Goal: Task Accomplishment & Management: Manage account settings

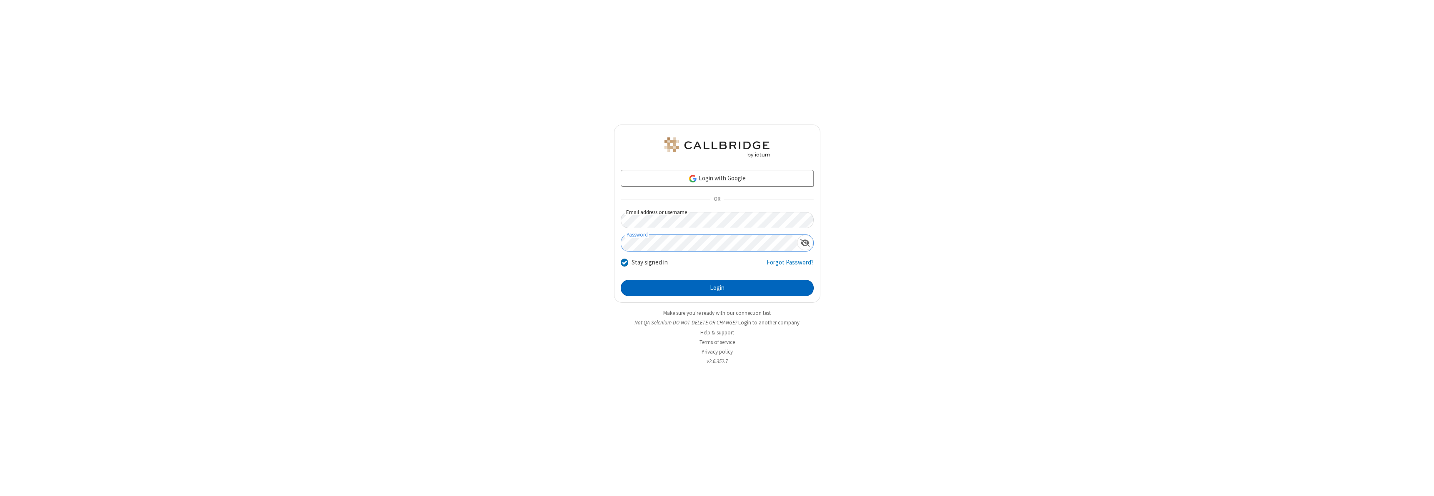
click at [717, 288] on button "Login" at bounding box center [717, 288] width 193 height 17
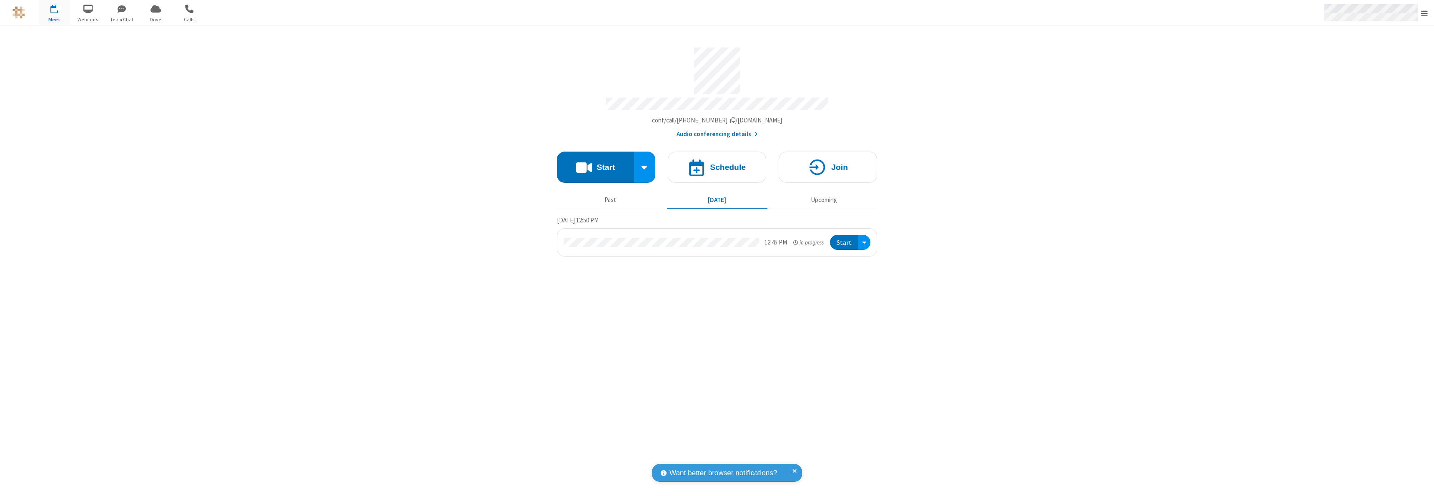
click at [1424, 13] on span "Open menu" at bounding box center [1424, 13] width 7 height 8
click at [1375, 55] on div "Settings" at bounding box center [1375, 56] width 116 height 23
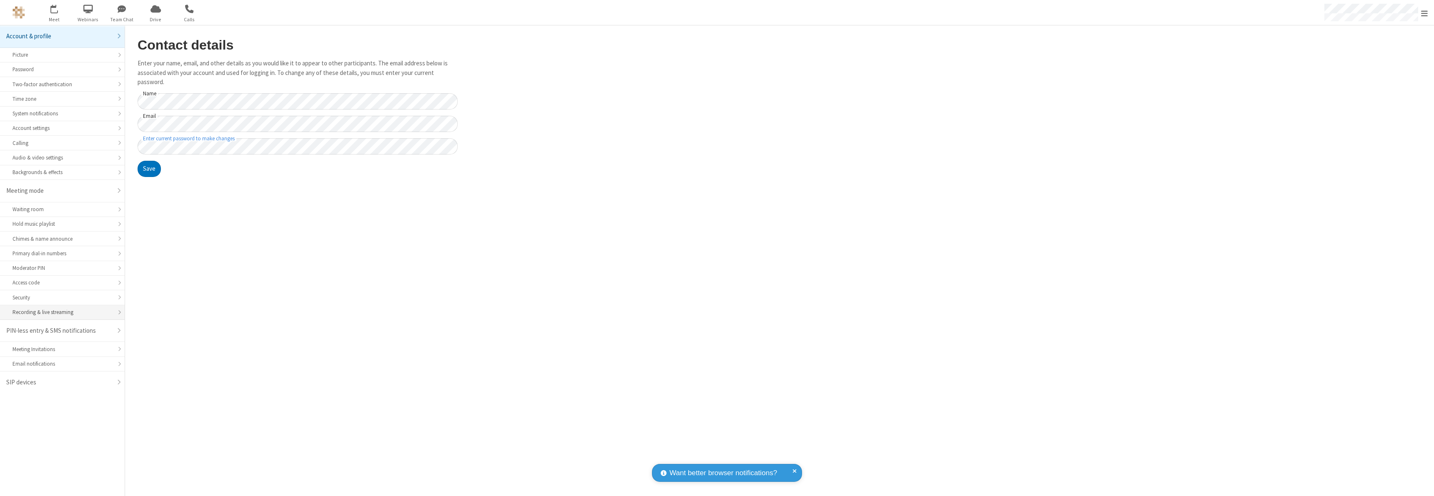
click at [62, 313] on div "Recording & live streaming" at bounding box center [63, 312] width 100 height 8
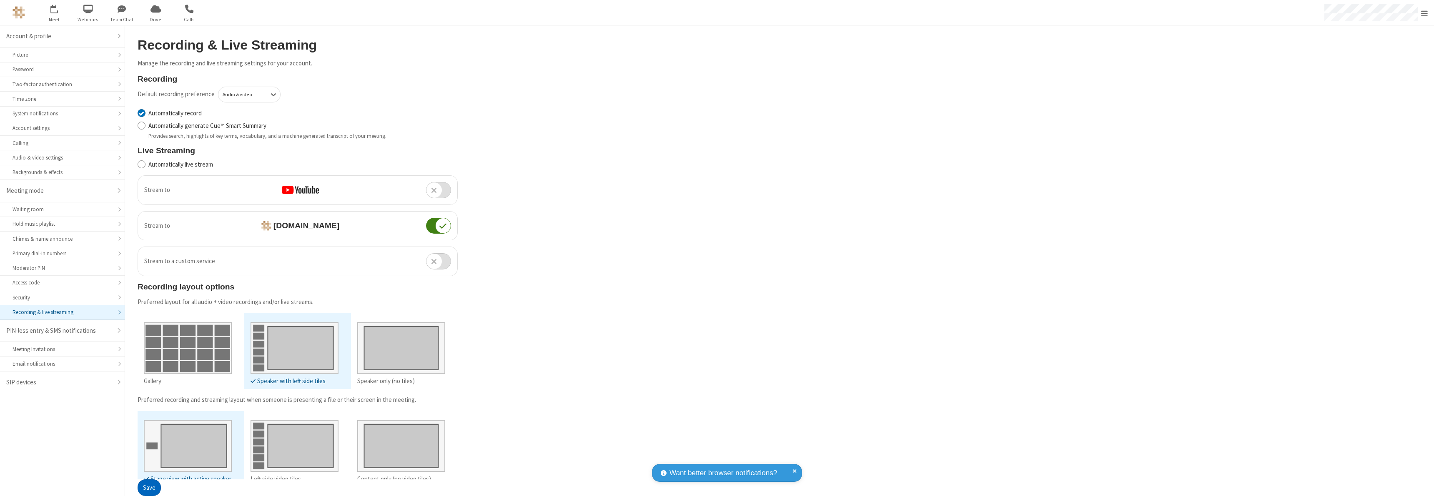
click at [149, 488] on button "Save" at bounding box center [149, 488] width 23 height 17
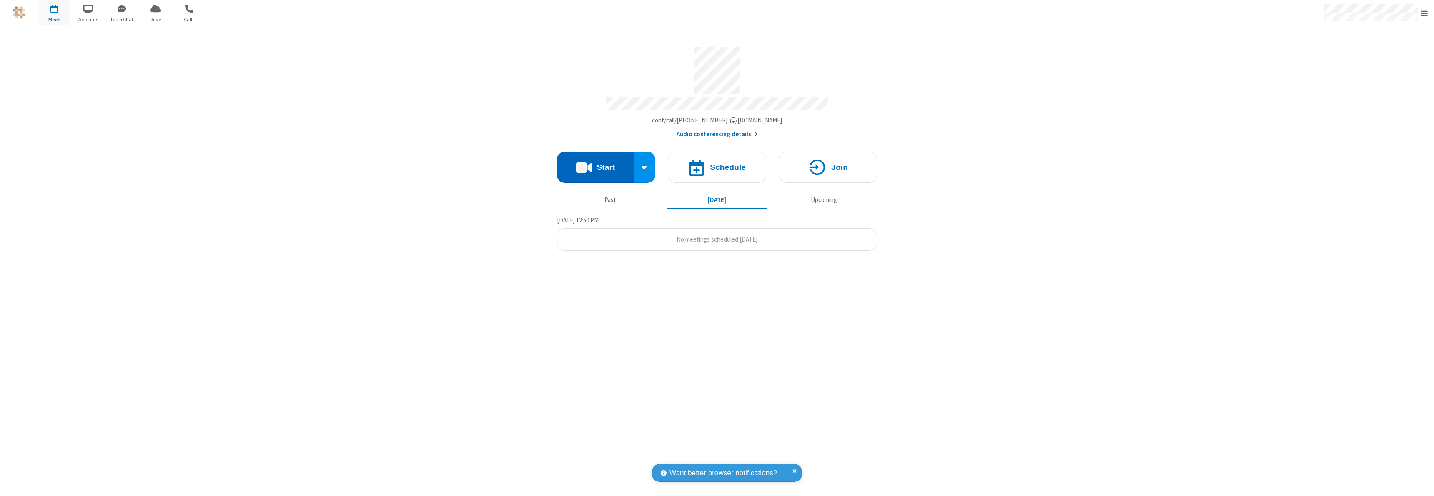
click at [595, 163] on button "Start" at bounding box center [595, 167] width 77 height 31
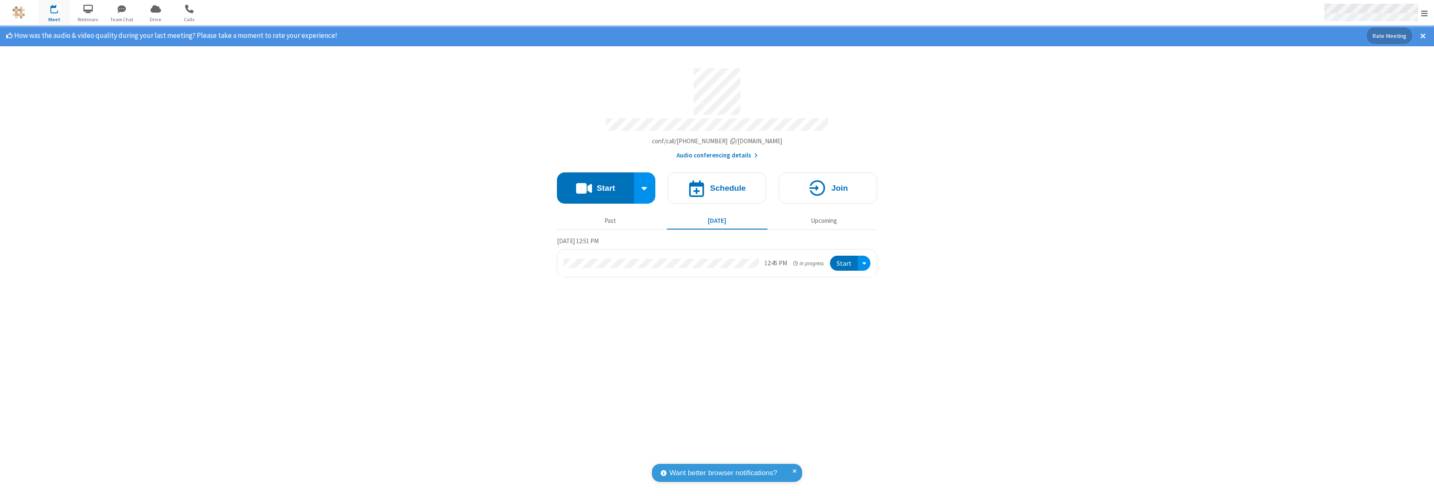
click at [1424, 13] on span "Open menu" at bounding box center [1424, 13] width 7 height 8
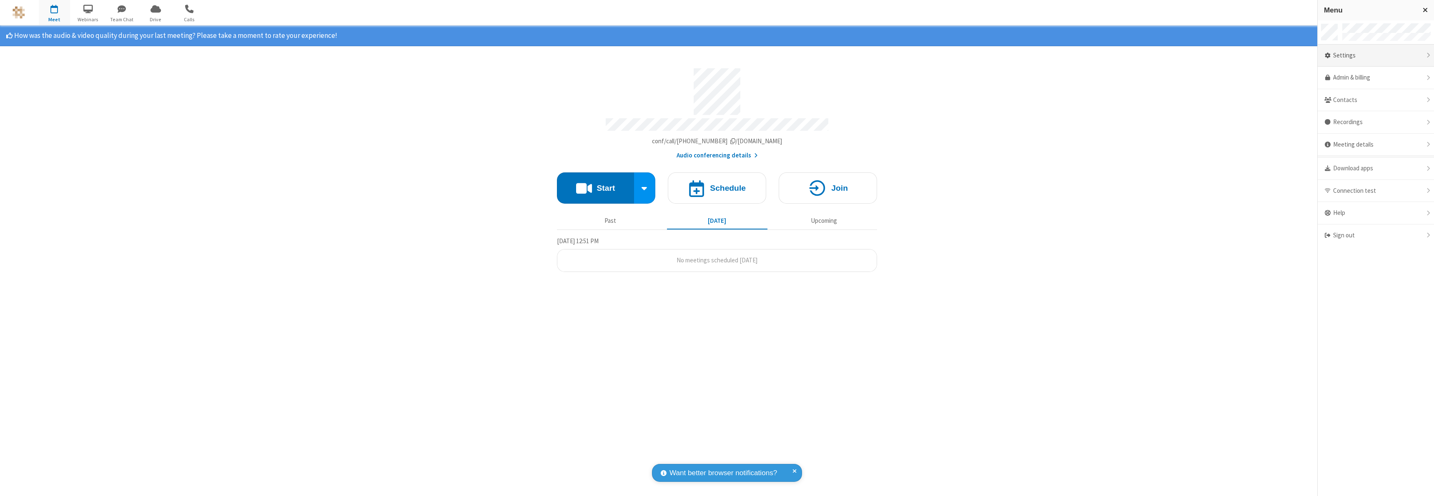
click at [1375, 55] on div "Settings" at bounding box center [1375, 56] width 116 height 23
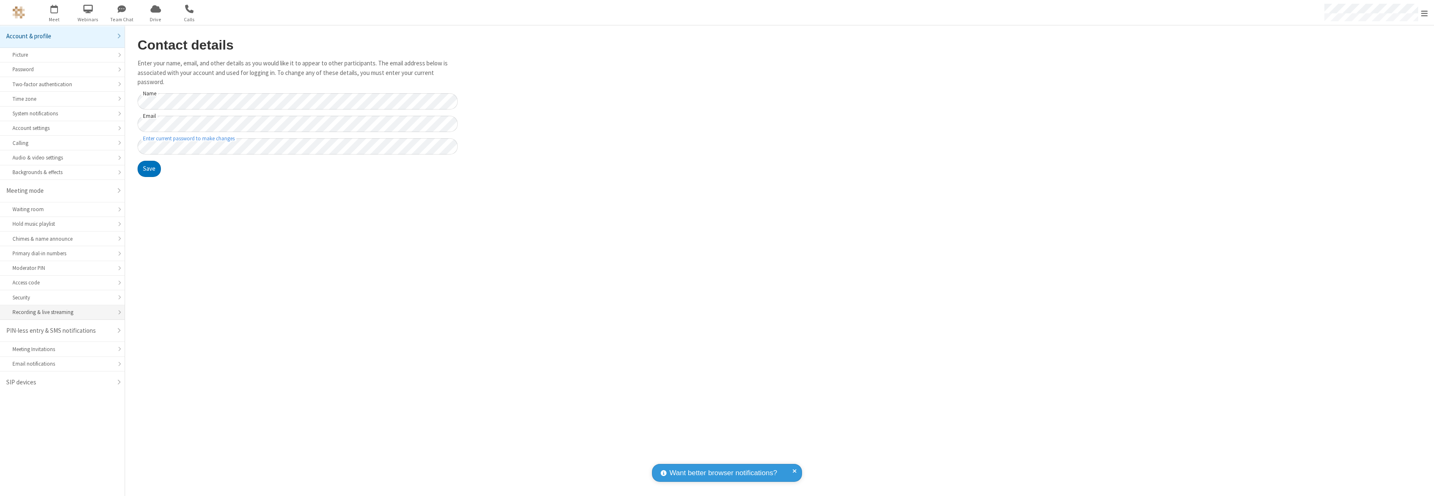
click at [62, 313] on div "Recording & live streaming" at bounding box center [63, 312] width 100 height 8
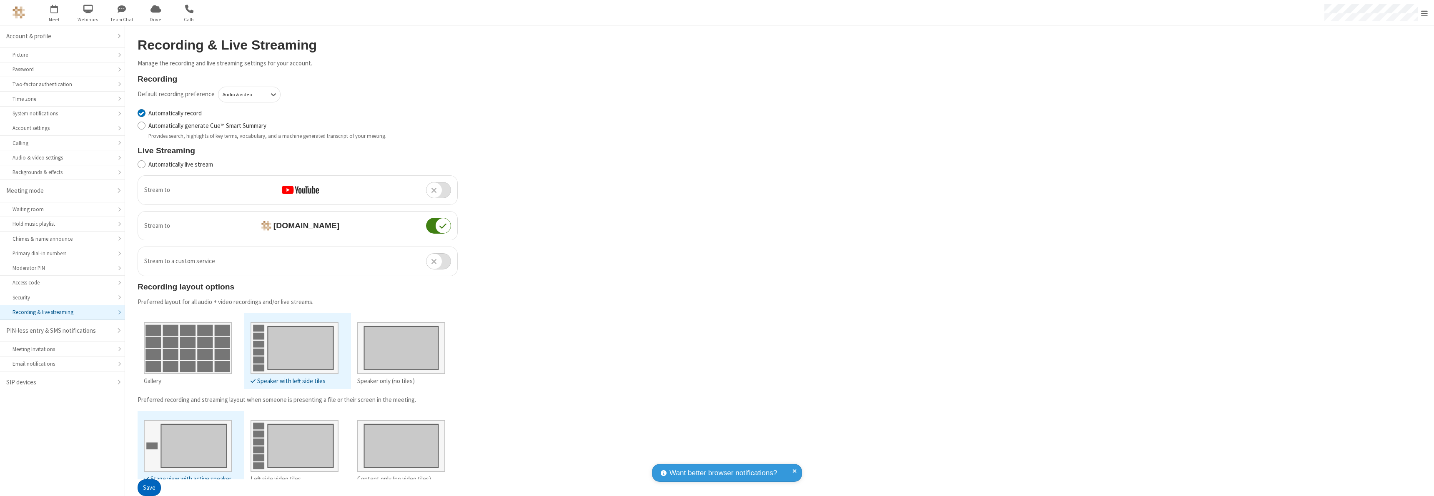
click at [141, 113] on input "Automatically record" at bounding box center [142, 113] width 8 height 9
checkbox input "false"
click at [149, 480] on button "Save" at bounding box center [149, 488] width 23 height 17
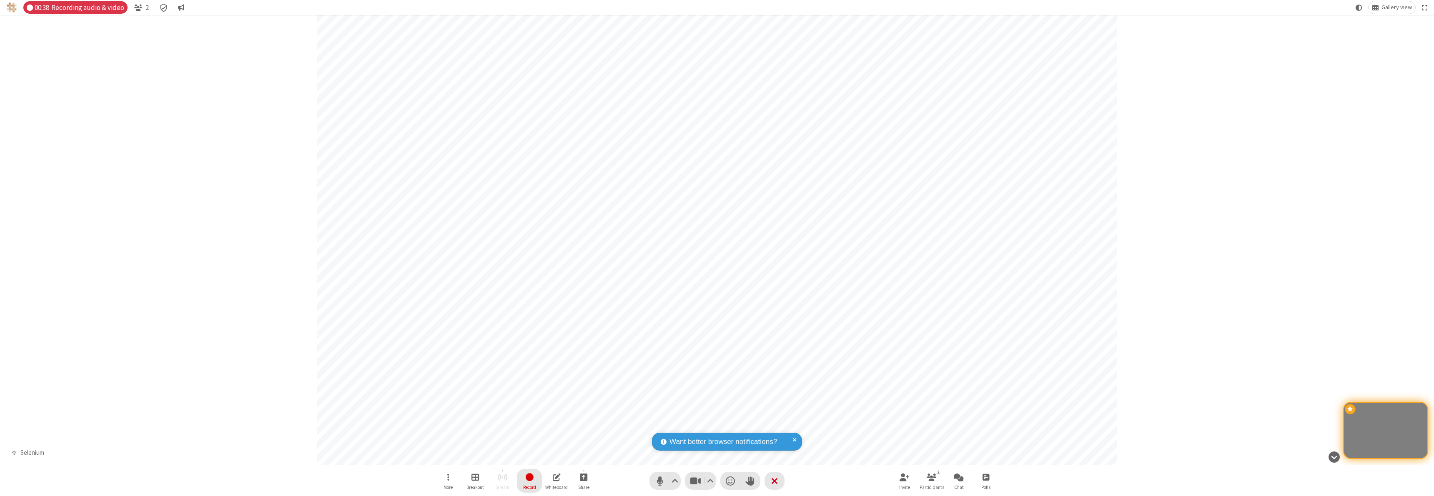
click at [529, 481] on span "Stop recording" at bounding box center [530, 477] width 10 height 10
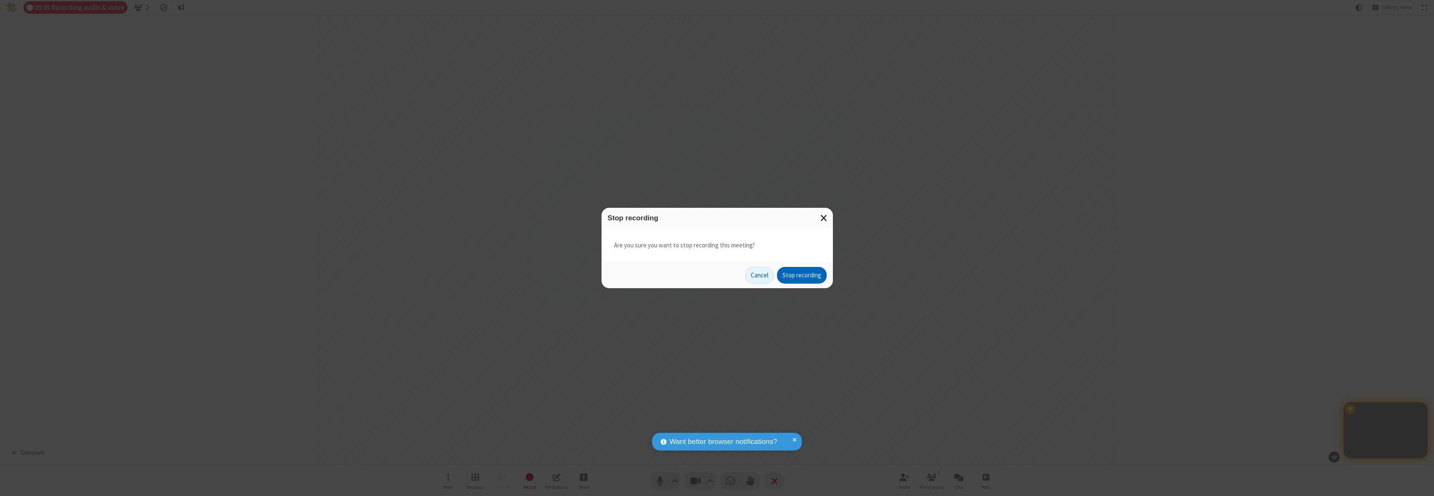
click at [801, 275] on button "Stop recording" at bounding box center [802, 275] width 50 height 17
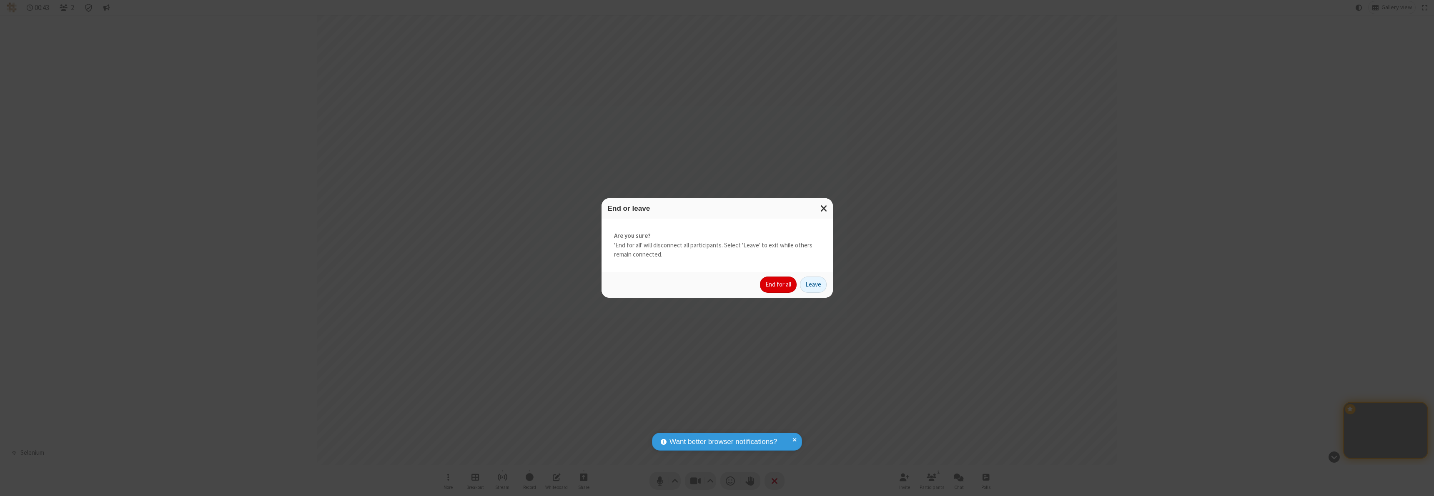
click at [779, 285] on button "End for all" at bounding box center [778, 285] width 37 height 17
